Goal: Information Seeking & Learning: Check status

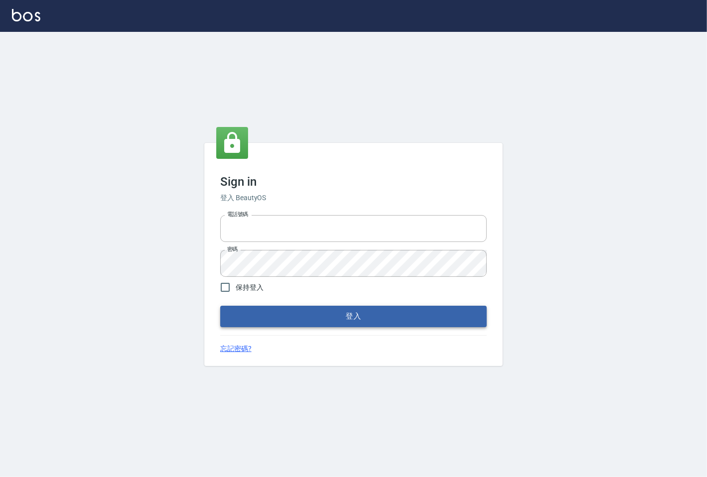
type input "25331148"
click at [305, 316] on button "登入" at bounding box center [353, 315] width 267 height 21
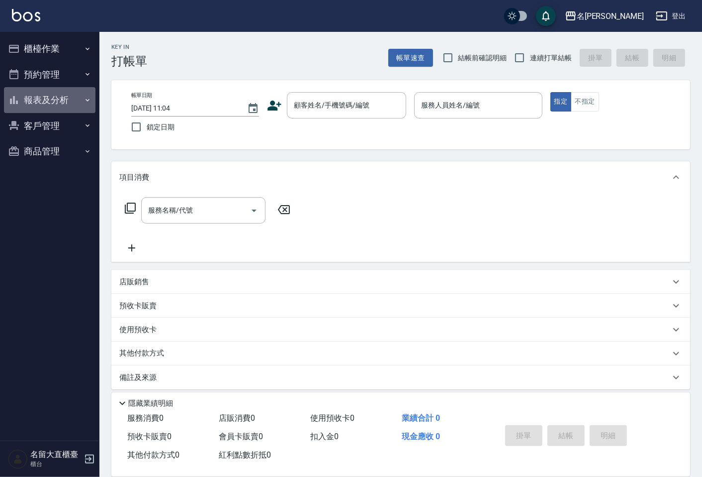
click at [80, 97] on button "報表及分析" at bounding box center [50, 100] width 92 height 26
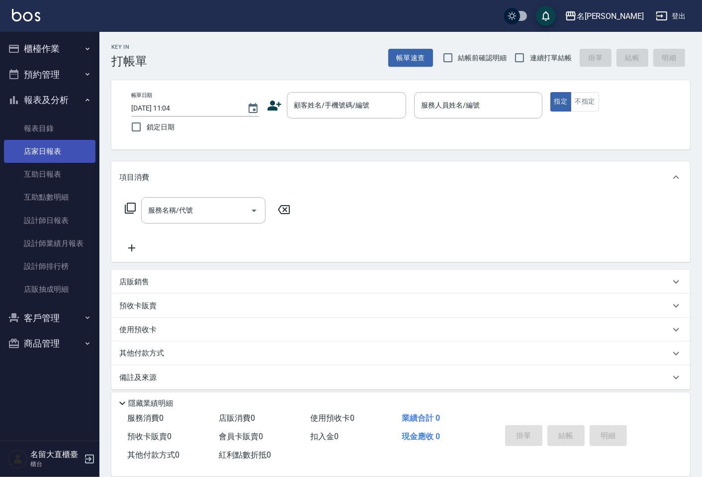
click at [66, 147] on link "店家日報表" at bounding box center [50, 151] width 92 height 23
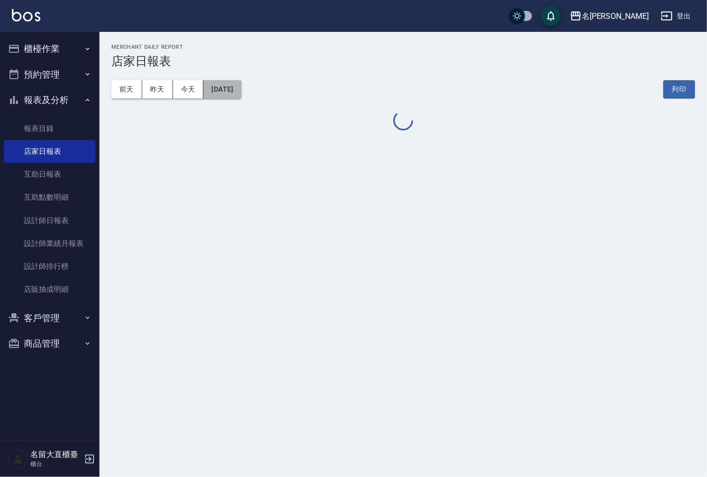
click at [219, 85] on button "[DATE]" at bounding box center [222, 89] width 38 height 18
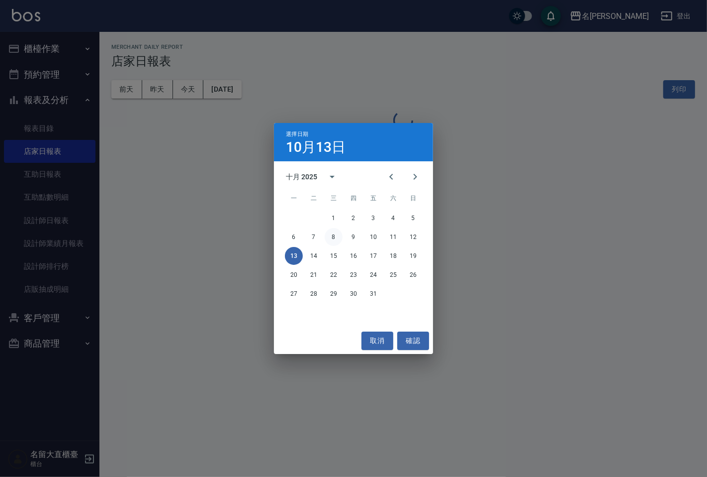
click at [329, 241] on button "8" at bounding box center [334, 237] width 18 height 18
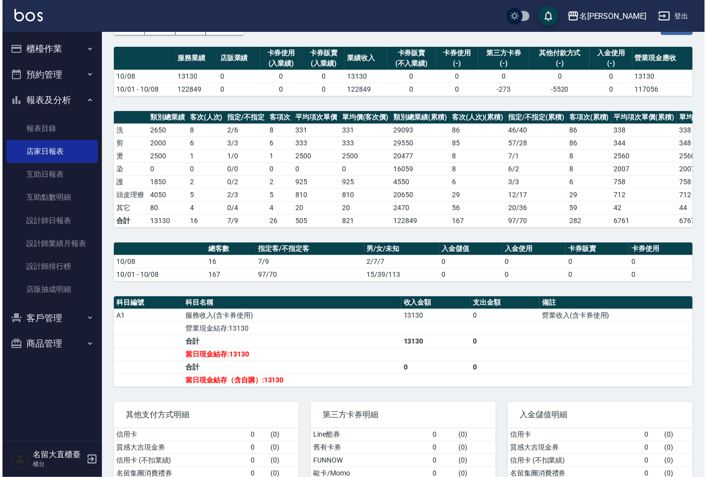
scroll to position [44, 0]
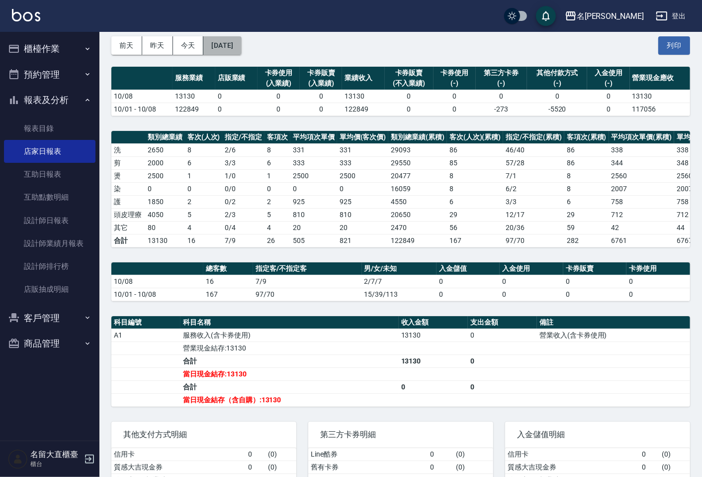
click at [241, 47] on button "[DATE]" at bounding box center [222, 45] width 38 height 18
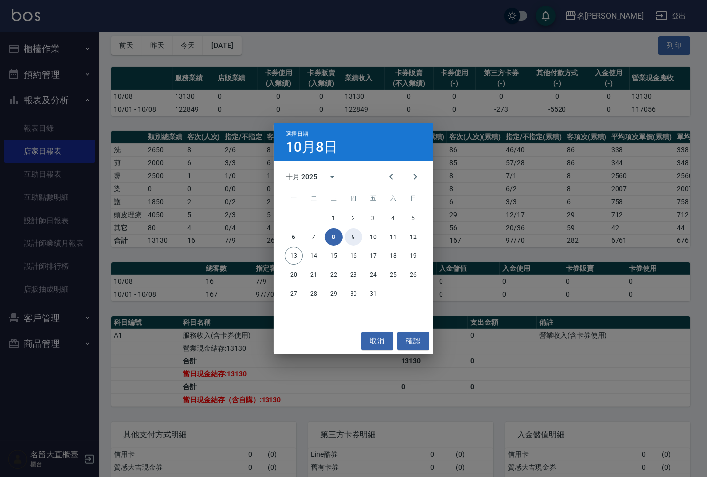
click at [350, 231] on button "9" at bounding box center [354, 237] width 18 height 18
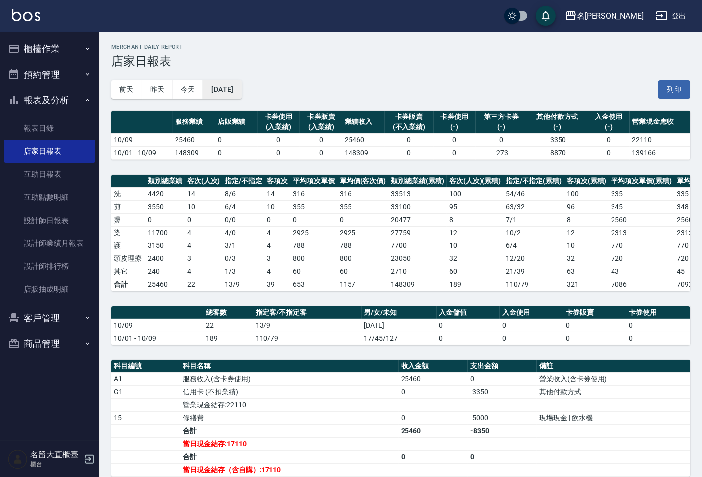
click at [239, 90] on button "[DATE]" at bounding box center [222, 89] width 38 height 18
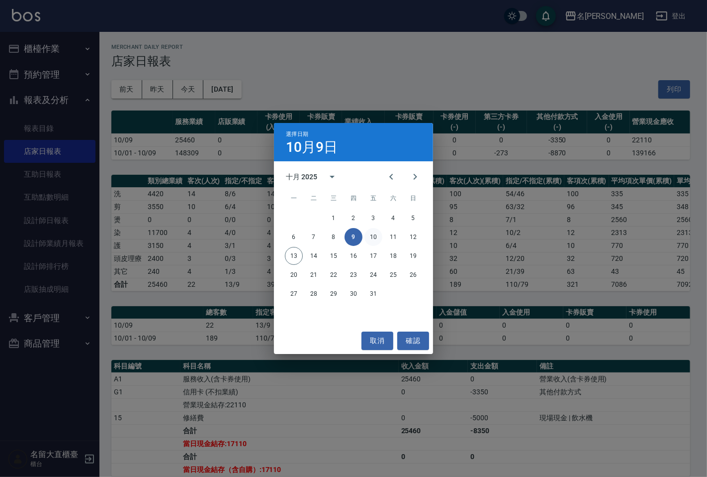
click at [373, 235] on button "10" at bounding box center [374, 237] width 18 height 18
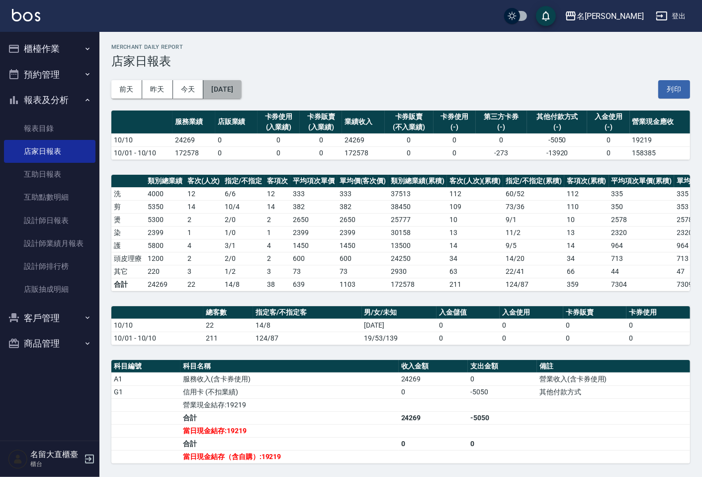
click at [241, 88] on button "[DATE]" at bounding box center [222, 89] width 38 height 18
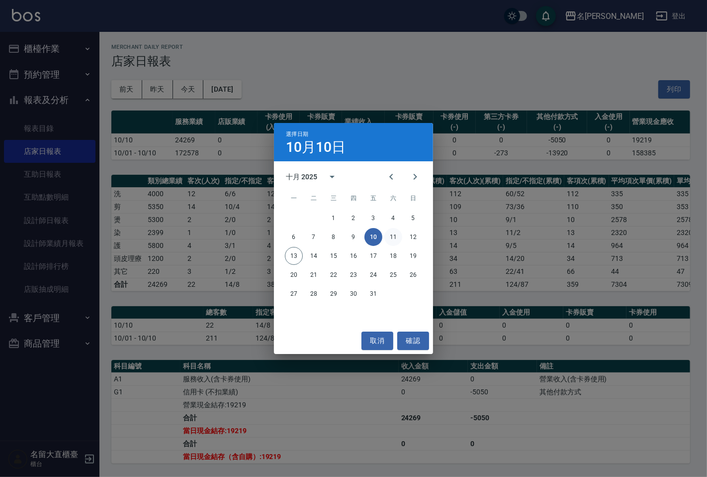
click at [401, 237] on button "11" at bounding box center [394, 237] width 18 height 18
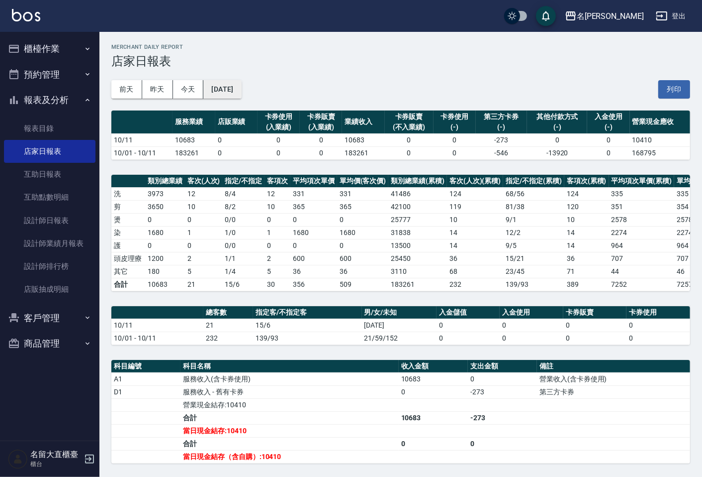
click at [230, 89] on button "[DATE]" at bounding box center [222, 89] width 38 height 18
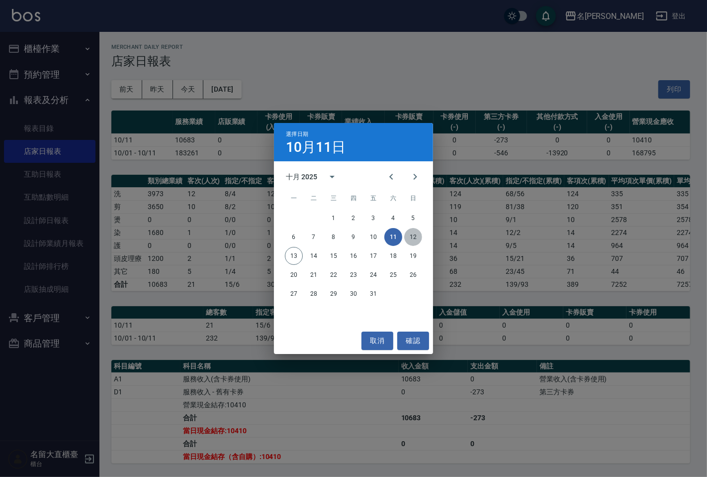
click at [409, 237] on button "12" at bounding box center [413, 237] width 18 height 18
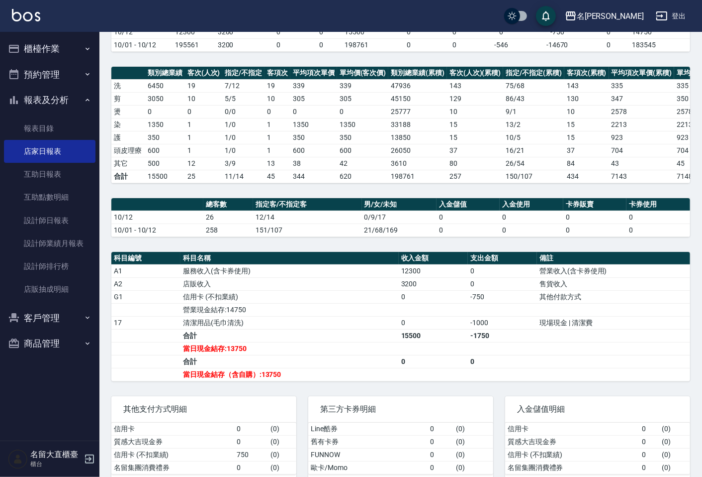
scroll to position [110, 0]
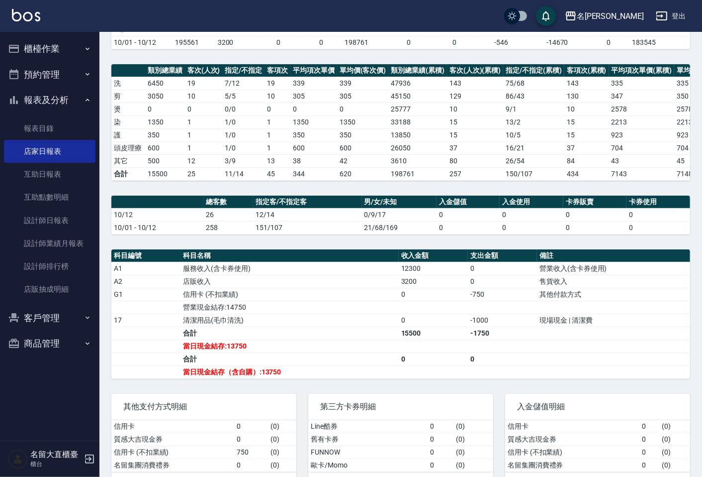
click at [60, 53] on button "櫃檯作業" at bounding box center [50, 49] width 92 height 26
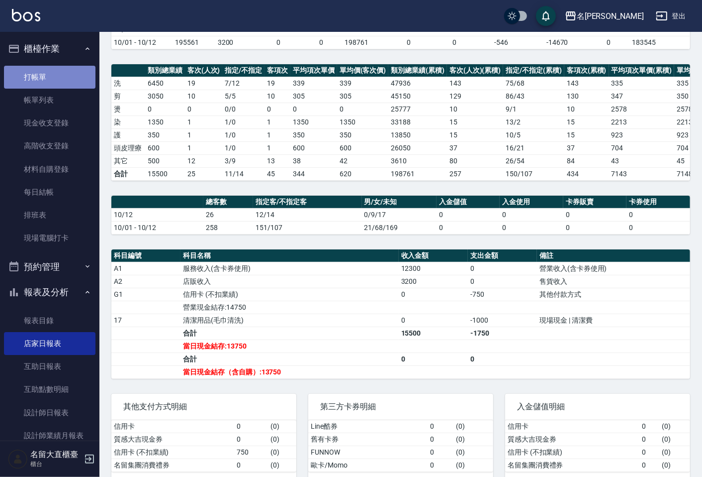
click at [65, 70] on link "打帳單" at bounding box center [50, 77] width 92 height 23
